Goal: Information Seeking & Learning: Learn about a topic

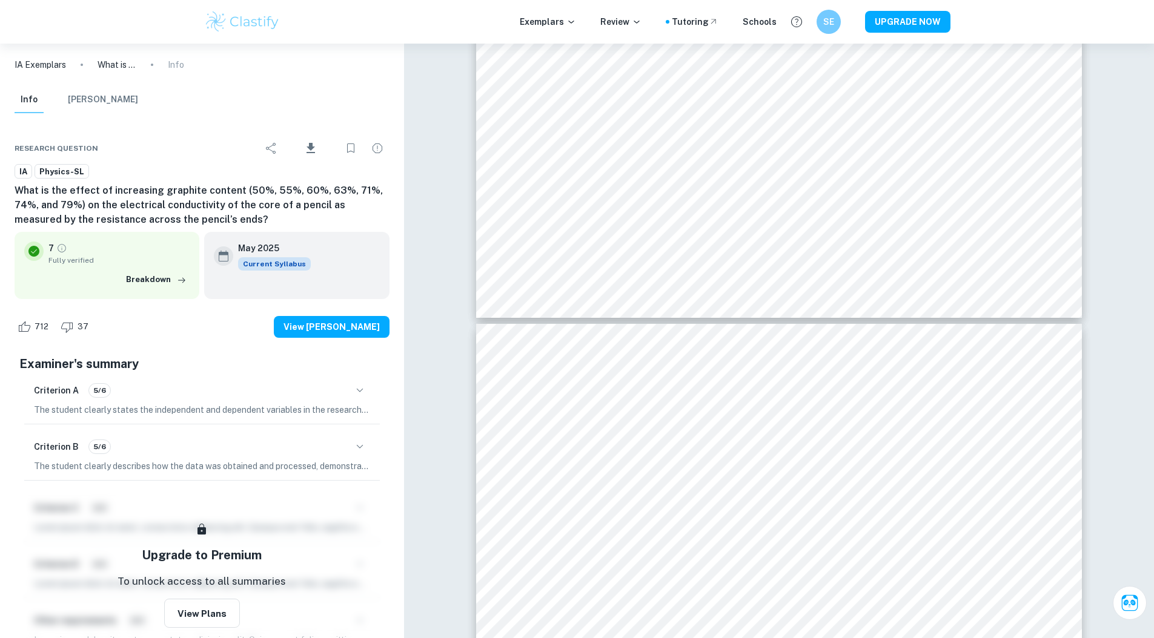
scroll to position [9465, 0]
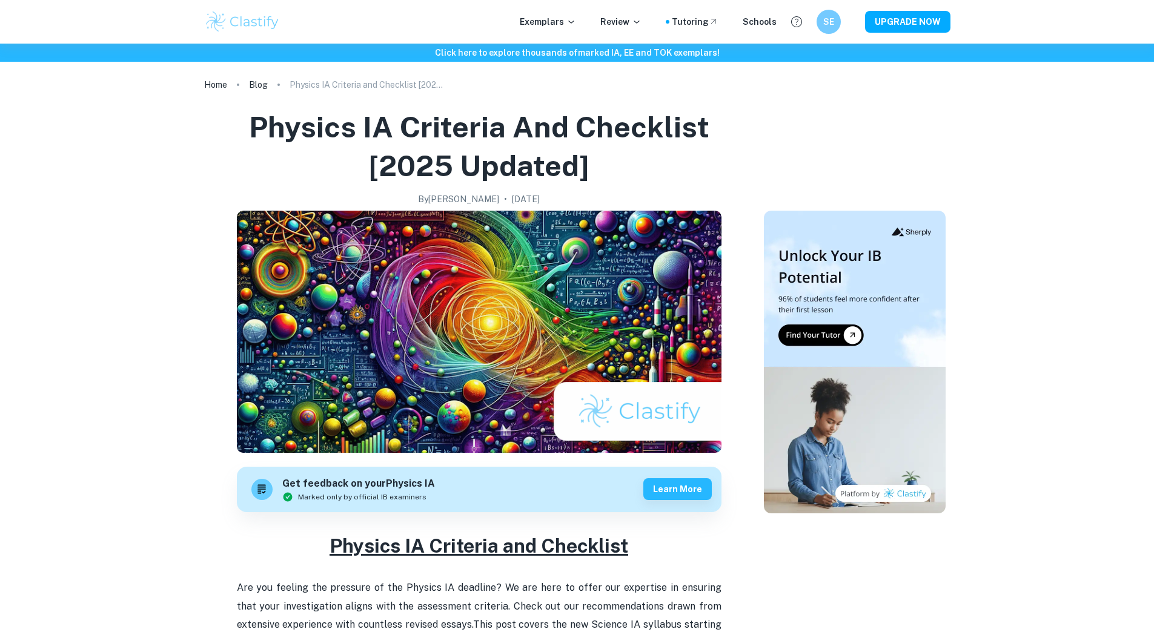
scroll to position [2093, 0]
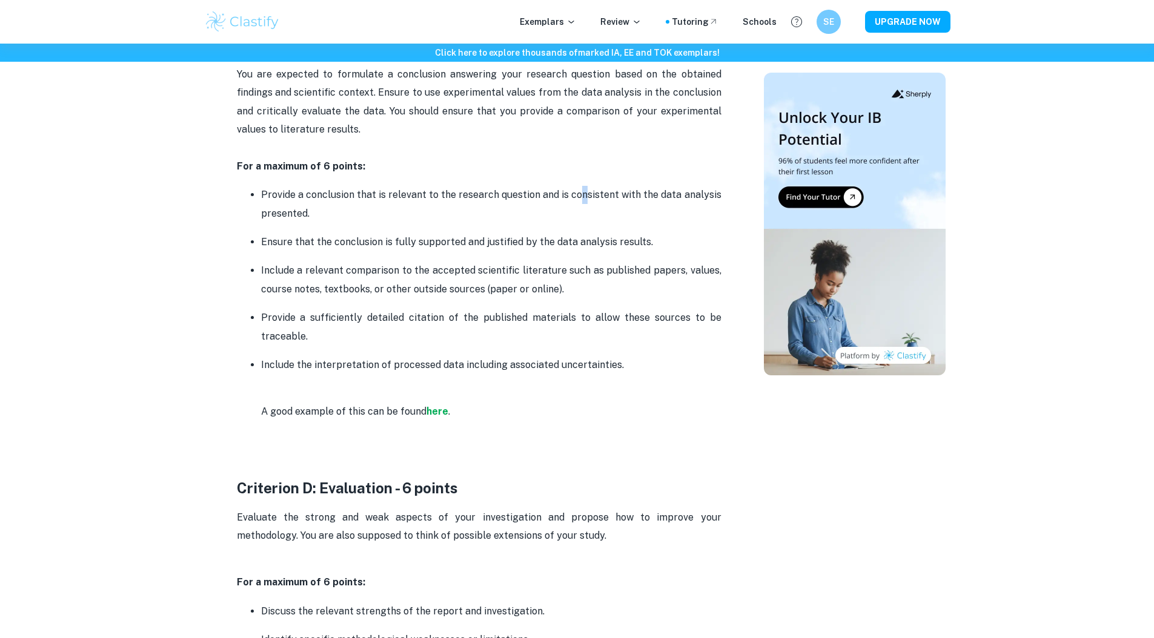
drag, startPoint x: 589, startPoint y: 184, endPoint x: 582, endPoint y: 168, distance: 17.7
click at [582, 186] on p "Provide a conclusion that is relevant to the research question and is consisten…" at bounding box center [491, 204] width 460 height 37
drag, startPoint x: 544, startPoint y: 189, endPoint x: 546, endPoint y: 176, distance: 13.5
click at [546, 186] on p "Provide a conclusion that is relevant to the research question and is consisten…" at bounding box center [491, 204] width 460 height 37
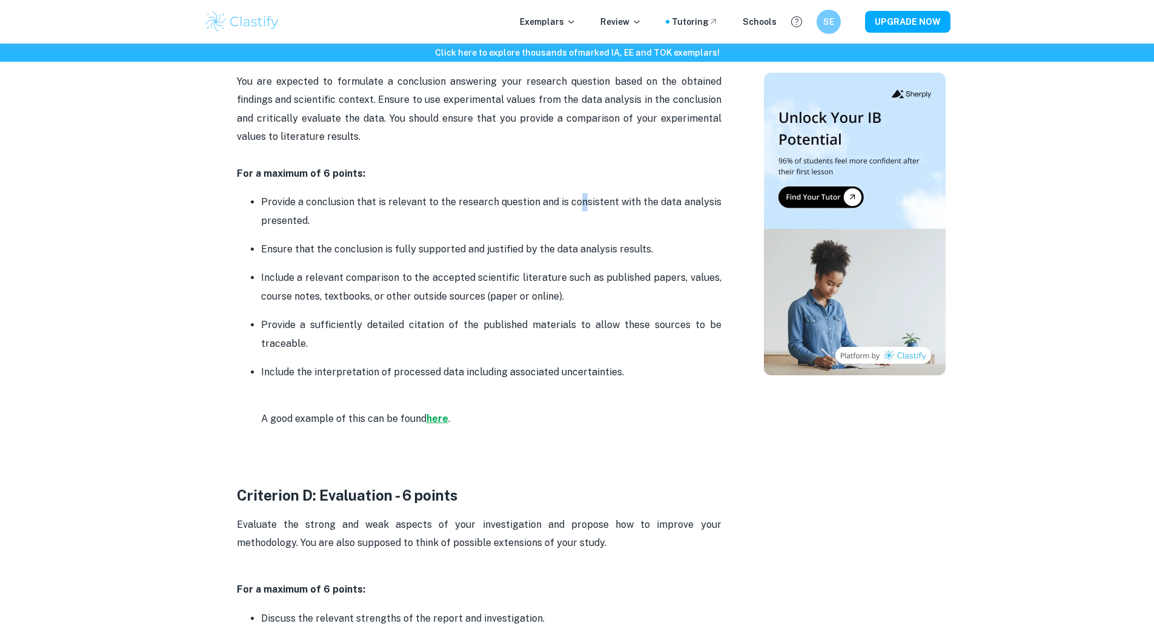
click at [429, 413] on strong "here" at bounding box center [437, 419] width 22 height 12
